Goal: Information Seeking & Learning: Learn about a topic

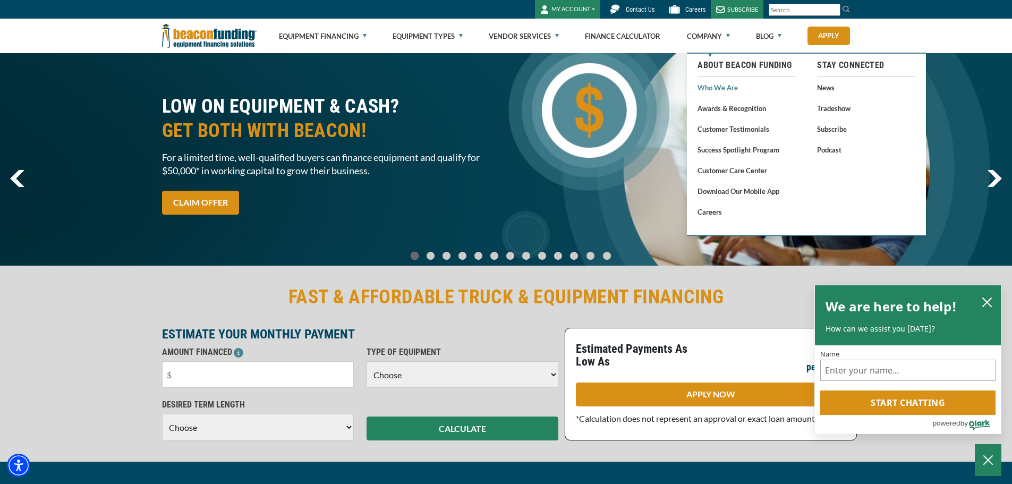
click at [724, 89] on link "Who We Are" at bounding box center [747, 87] width 98 height 13
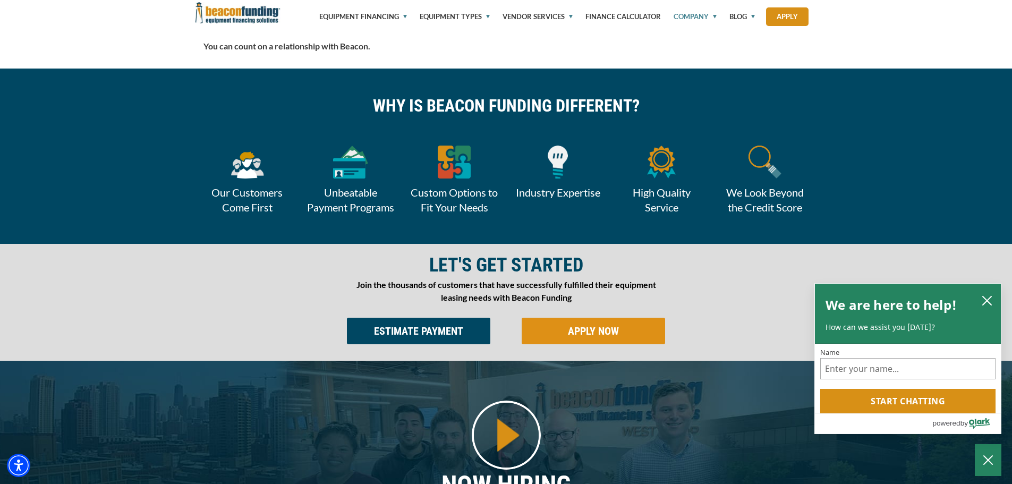
scroll to position [425, 0]
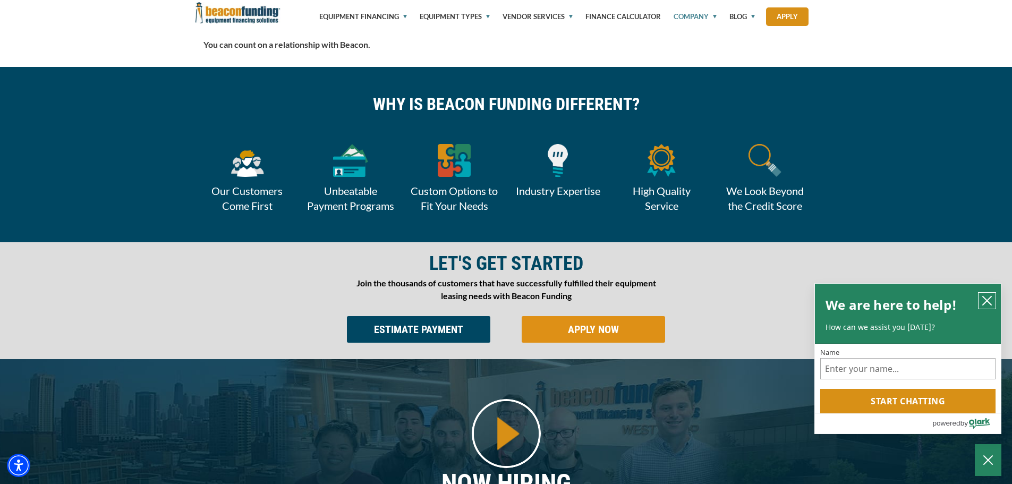
click at [987, 295] on button "close chatbox" at bounding box center [987, 301] width 17 height 16
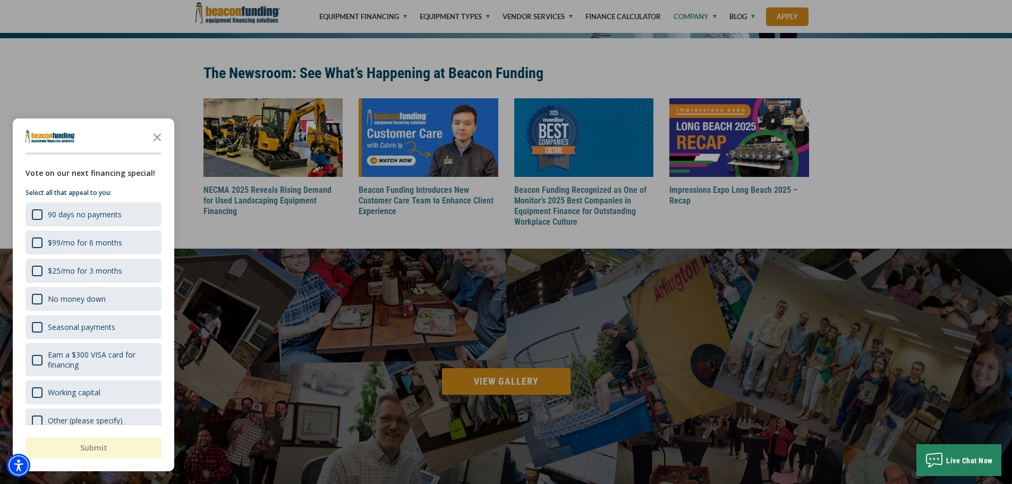
scroll to position [1222, 0]
click at [156, 132] on icon "Close the survey" at bounding box center [157, 136] width 21 height 21
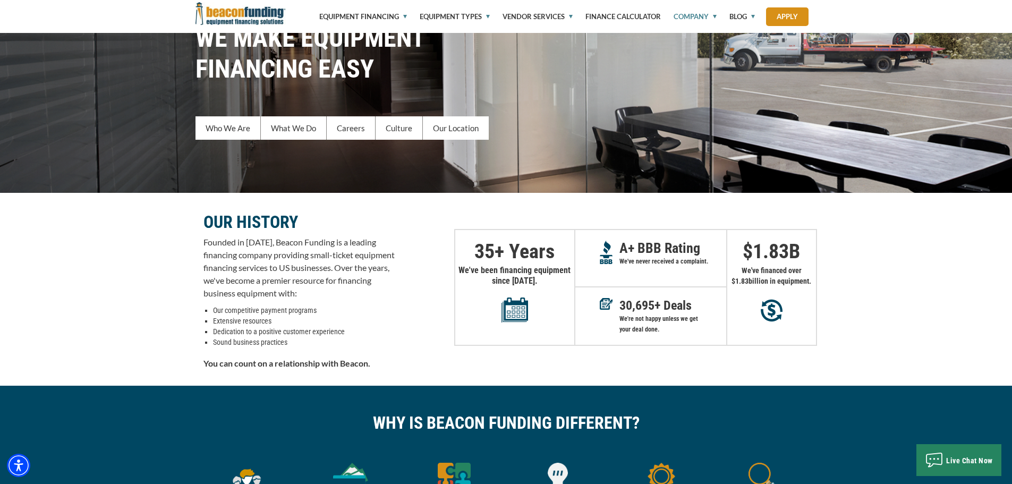
scroll to position [0, 0]
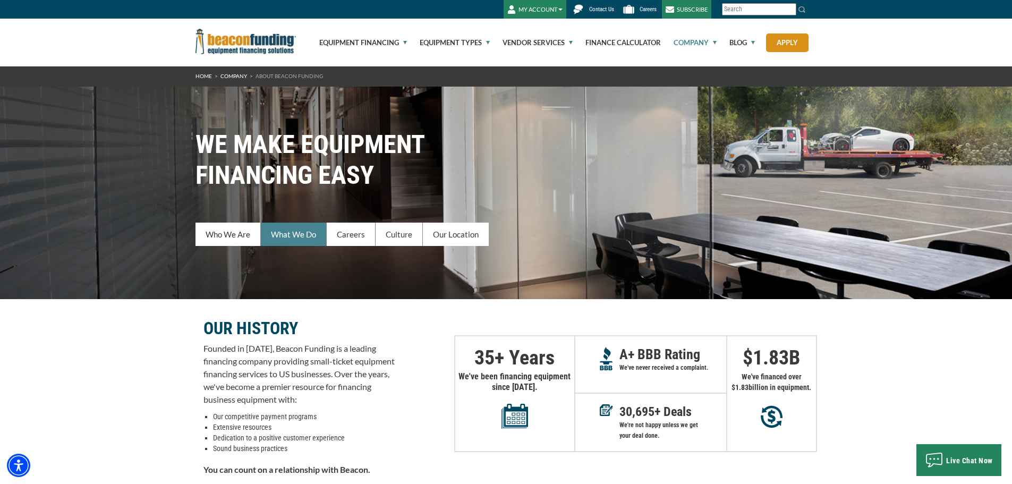
click at [289, 233] on link "What We Do" at bounding box center [294, 234] width 66 height 23
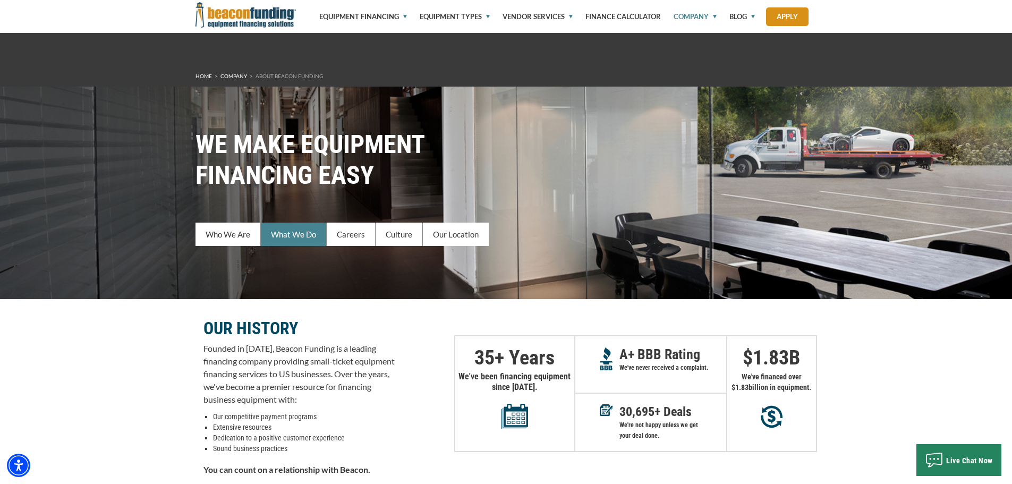
scroll to position [449, 0]
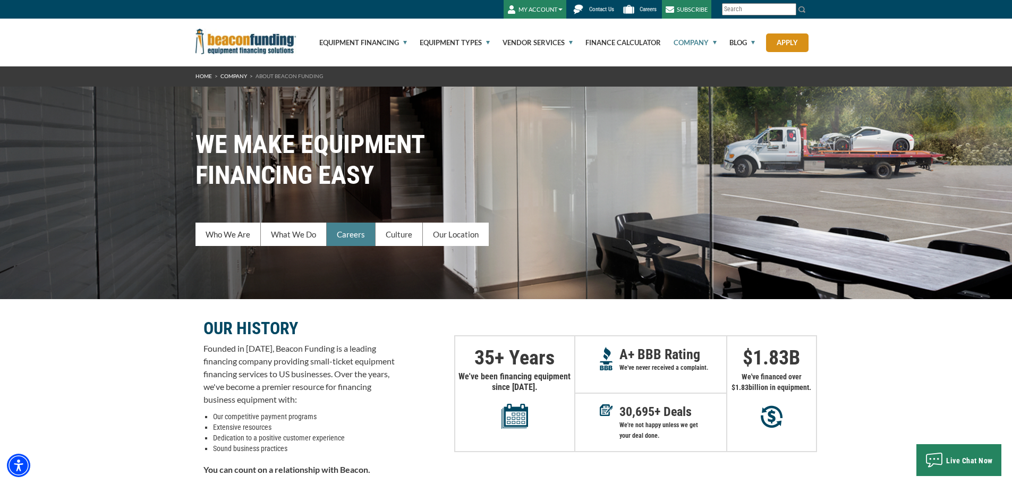
click at [346, 230] on link "Careers" at bounding box center [351, 234] width 49 height 23
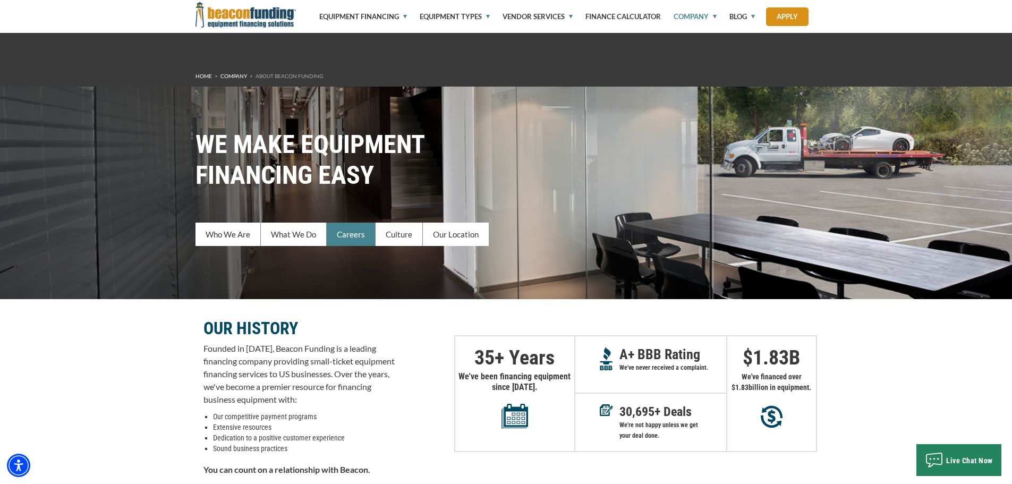
scroll to position [624, 0]
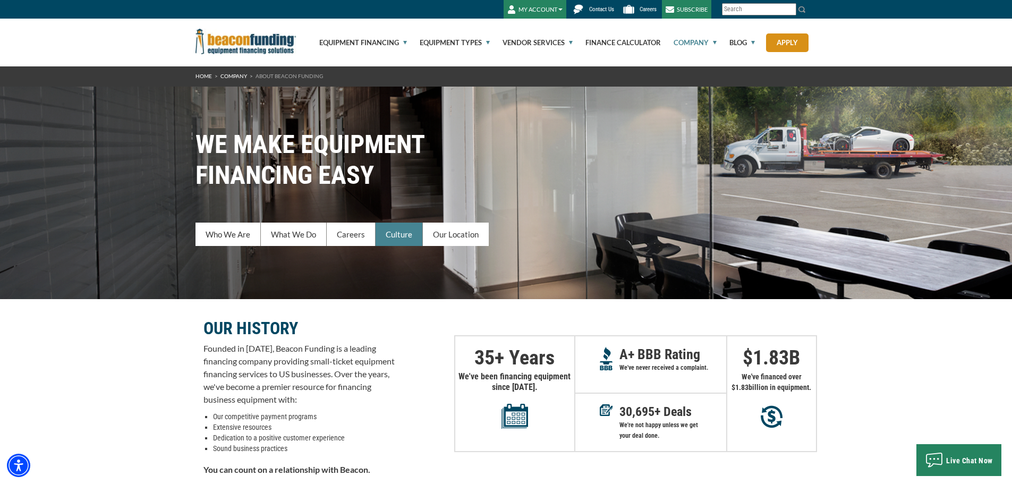
click at [412, 235] on link "Culture" at bounding box center [399, 234] width 47 height 23
click at [359, 41] on link "Equipment Financing" at bounding box center [357, 43] width 100 height 48
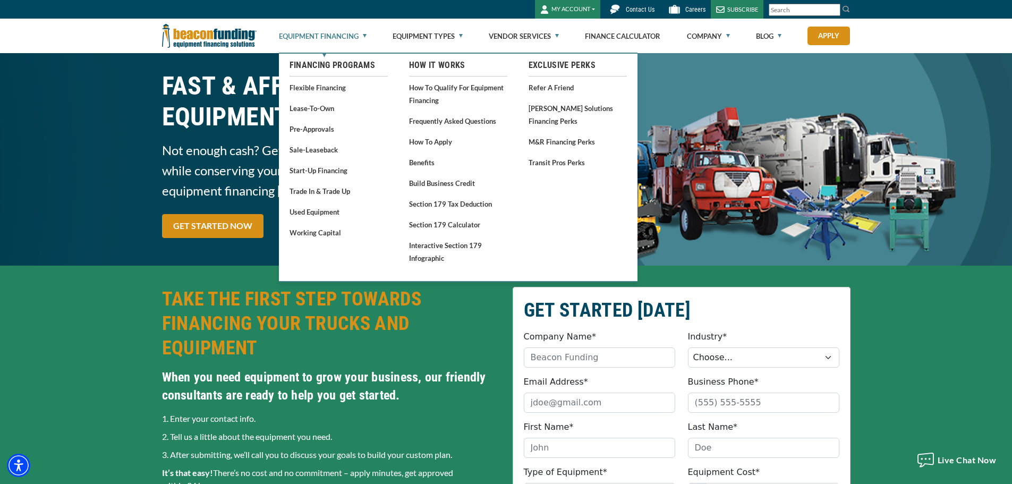
click at [360, 39] on link "Equipment Financing" at bounding box center [323, 36] width 88 height 34
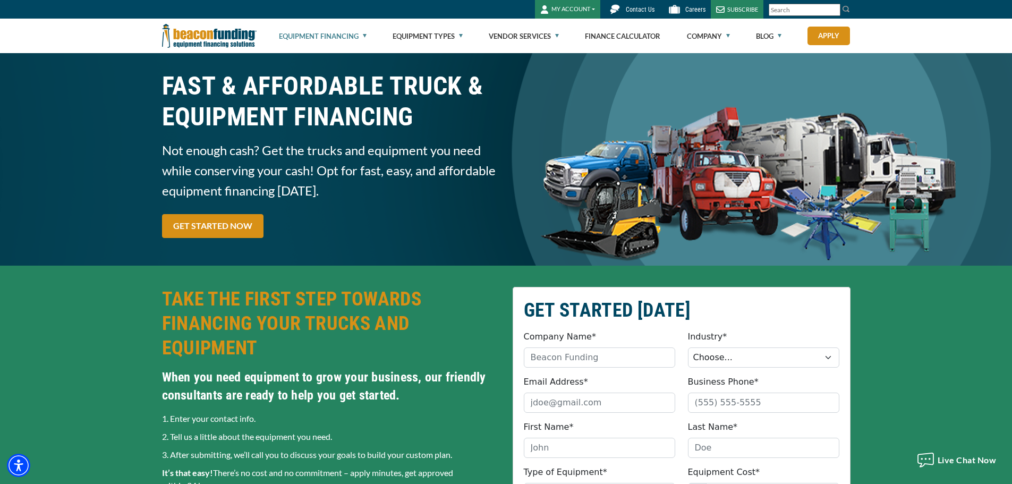
click at [365, 35] on link "Equipment Financing" at bounding box center [323, 36] width 88 height 34
click at [348, 36] on link "Equipment Financing" at bounding box center [323, 36] width 88 height 34
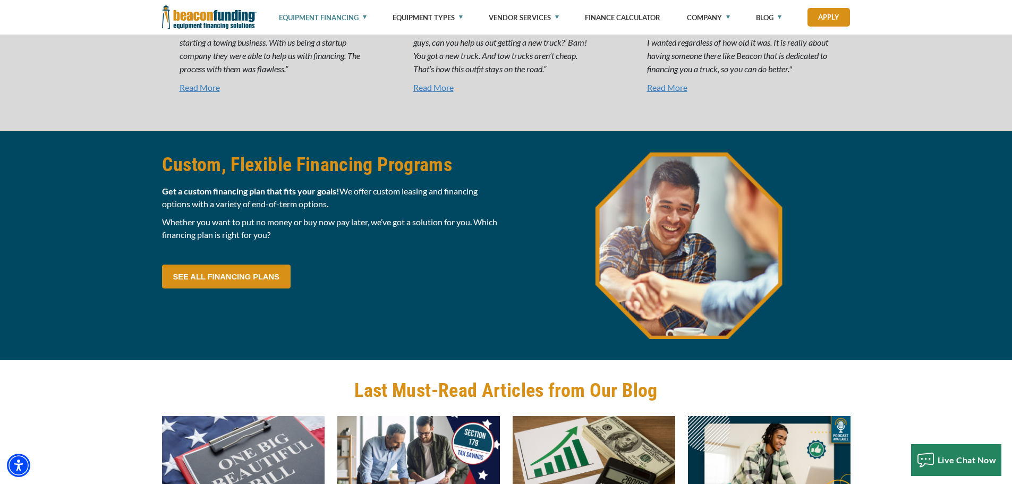
scroll to position [2754, 0]
